Goal: Complete application form

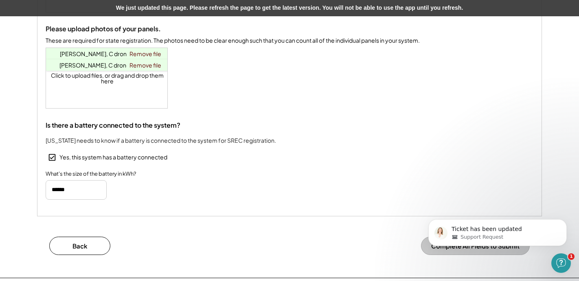
scroll to position [237, 0]
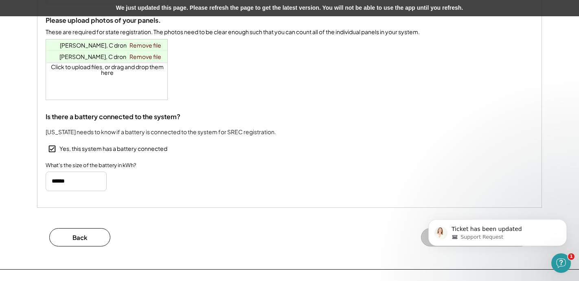
click at [414, 181] on div "What's the size of the battery in kWh?" at bounding box center [289, 177] width 487 height 30
click at [562, 220] on icon "Dismiss notification" at bounding box center [563, 221] width 3 height 3
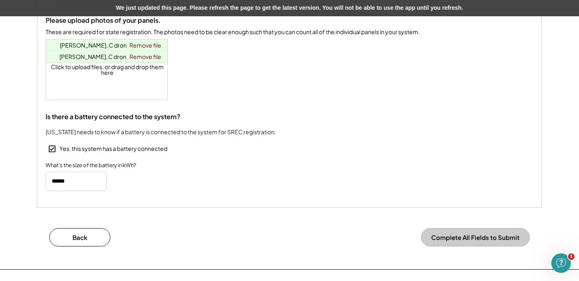
click at [477, 245] on button "Complete All Fields to Submit" at bounding box center [475, 237] width 109 height 18
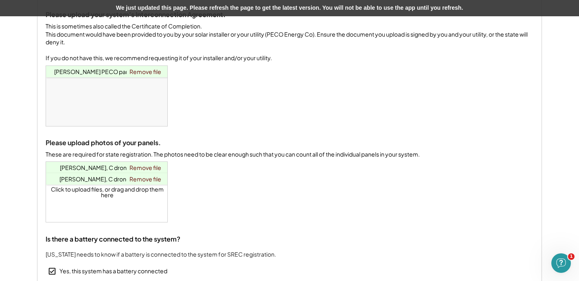
scroll to position [0, 0]
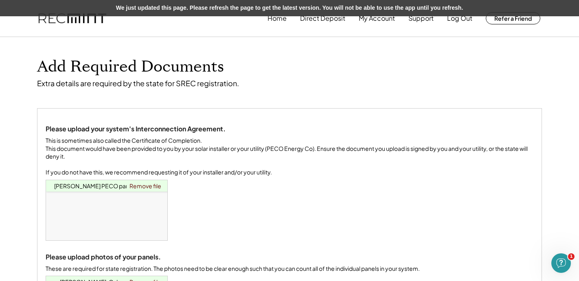
click at [163, 216] on div "Click to upload files, or drag and drop them here Willcox, Courtenay PECO part …" at bounding box center [107, 210] width 122 height 60
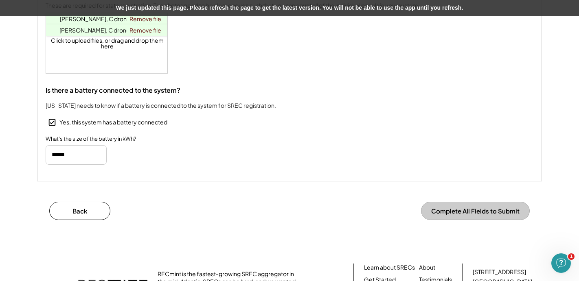
scroll to position [266, 0]
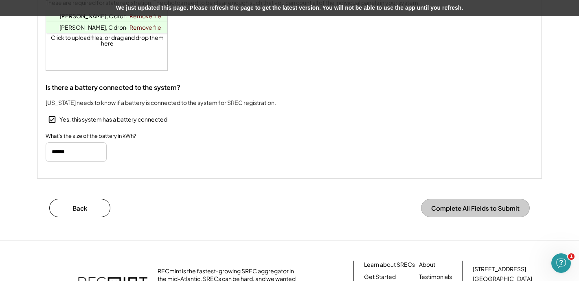
click at [448, 217] on button "Complete All Fields to Submit" at bounding box center [475, 208] width 109 height 18
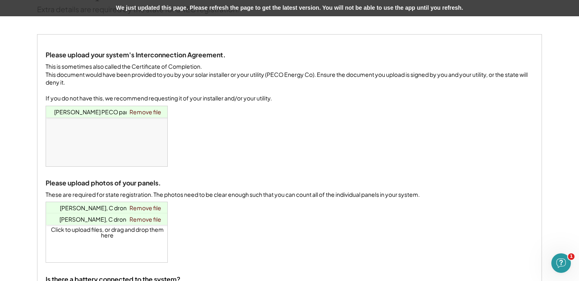
scroll to position [0, 0]
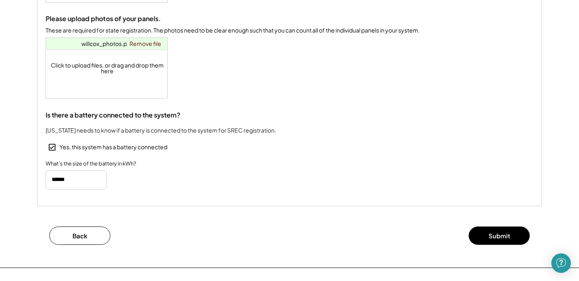
scroll to position [241, 0]
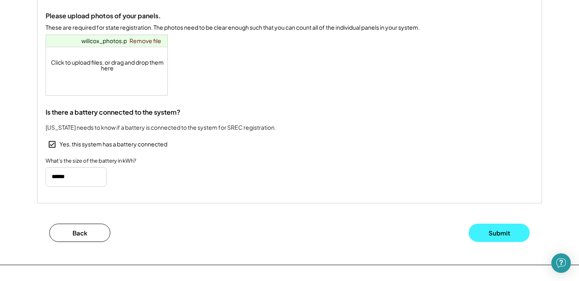
click at [500, 239] on button "Submit" at bounding box center [498, 233] width 61 height 18
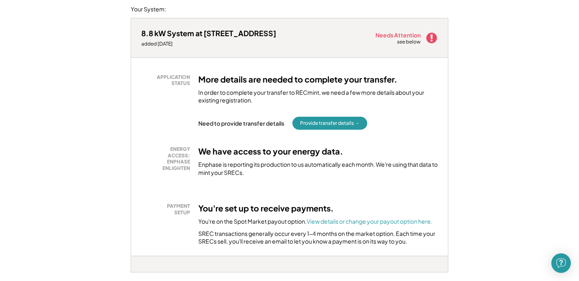
scroll to position [93, 0]
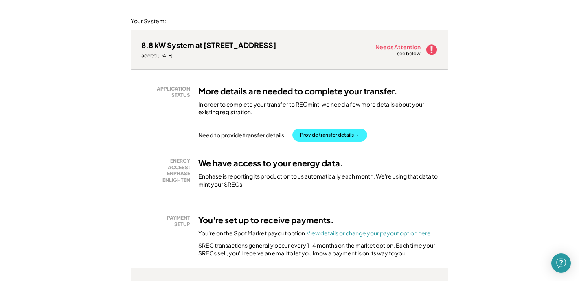
click at [339, 133] on button "Provide transfer details →" at bounding box center [329, 135] width 75 height 13
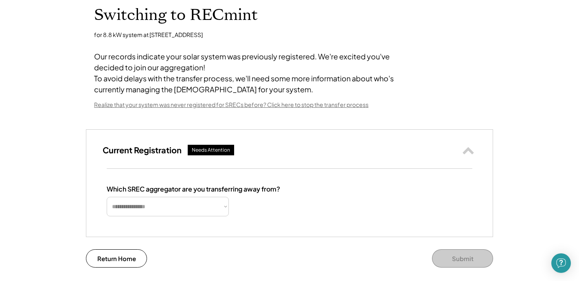
scroll to position [53, 0]
